Goal: Navigation & Orientation: Find specific page/section

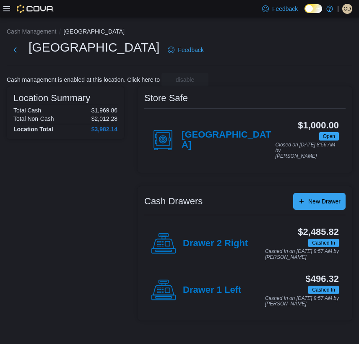
click at [7, 9] on icon at bounding box center [6, 8] width 7 height 7
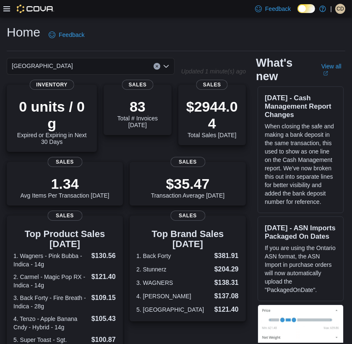
click at [3, 8] on icon at bounding box center [6, 8] width 7 height 5
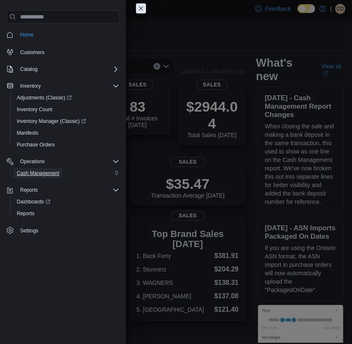
click at [45, 170] on span "Cash Management" at bounding box center [38, 173] width 42 height 7
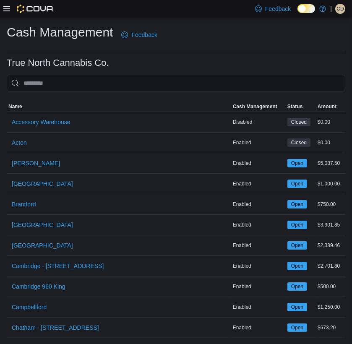
click at [5, 10] on icon at bounding box center [6, 8] width 7 height 7
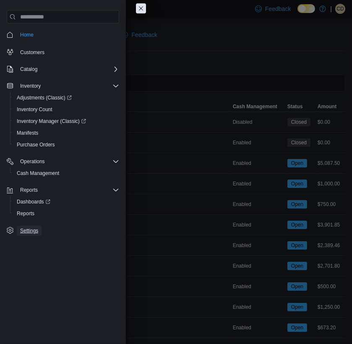
click at [30, 230] on span "Settings" at bounding box center [29, 230] width 18 height 7
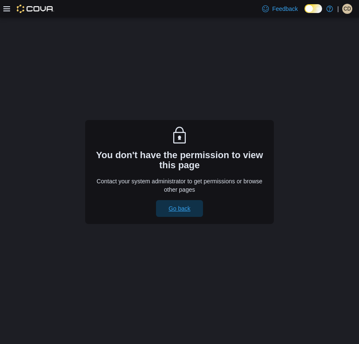
click at [179, 214] on span "Go back" at bounding box center [179, 208] width 37 height 17
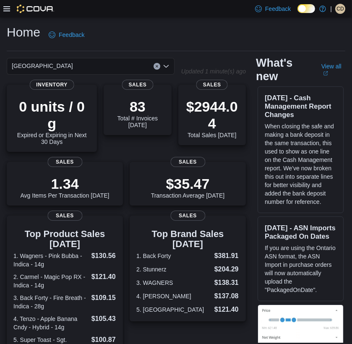
click at [339, 7] on span "CD" at bounding box center [339, 9] width 7 height 10
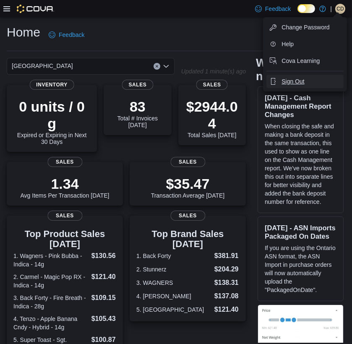
click at [297, 80] on span "Sign Out" at bounding box center [292, 81] width 23 height 8
